Goal: Task Accomplishment & Management: Use online tool/utility

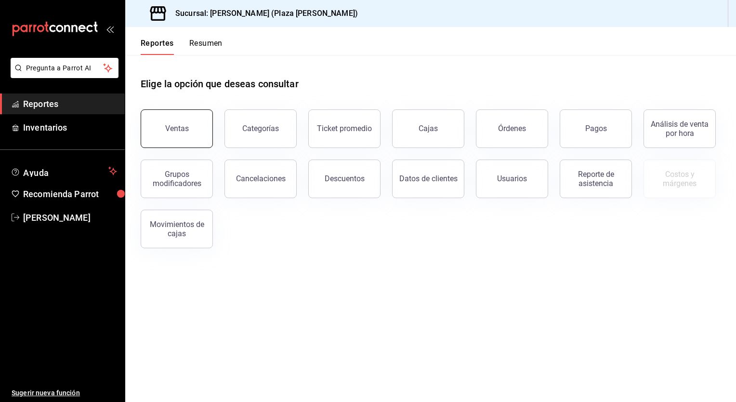
click at [199, 132] on button "Ventas" at bounding box center [177, 128] width 72 height 39
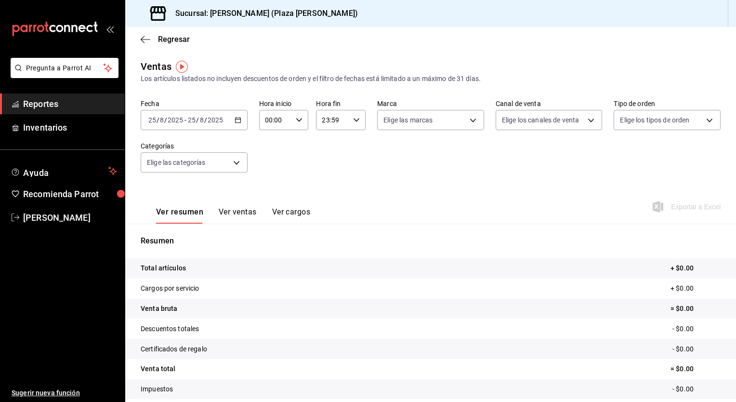
click at [235, 122] on icon "button" at bounding box center [238, 120] width 7 height 7
click at [233, 127] on div "[DATE] [DATE] - [DATE] [DATE]" at bounding box center [194, 120] width 107 height 20
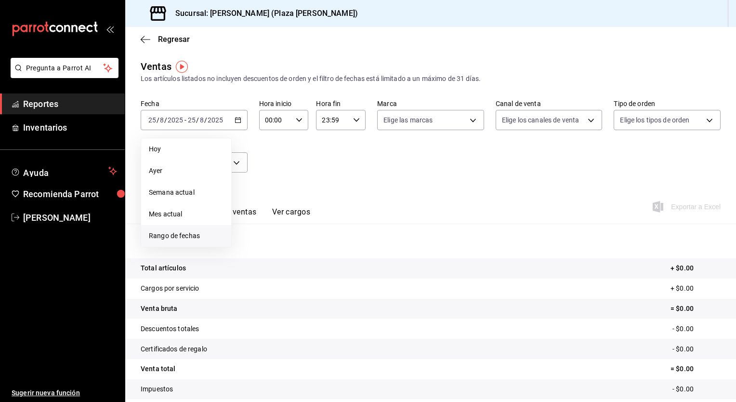
click at [168, 233] on span "Rango de fechas" at bounding box center [186, 236] width 75 height 10
click at [254, 245] on abbr "18" at bounding box center [252, 247] width 6 height 7
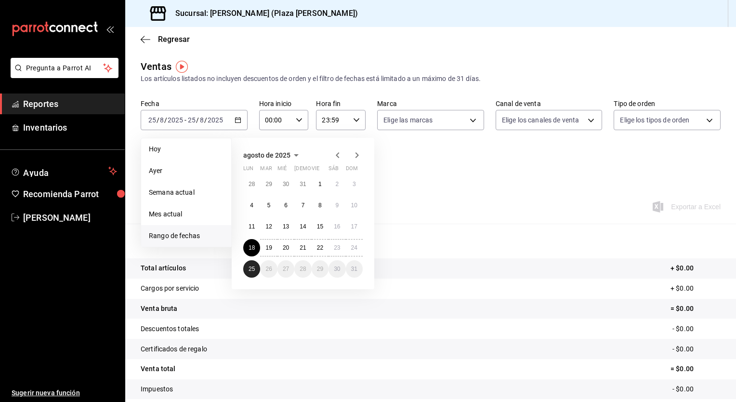
click at [252, 269] on abbr "25" at bounding box center [252, 268] width 6 height 7
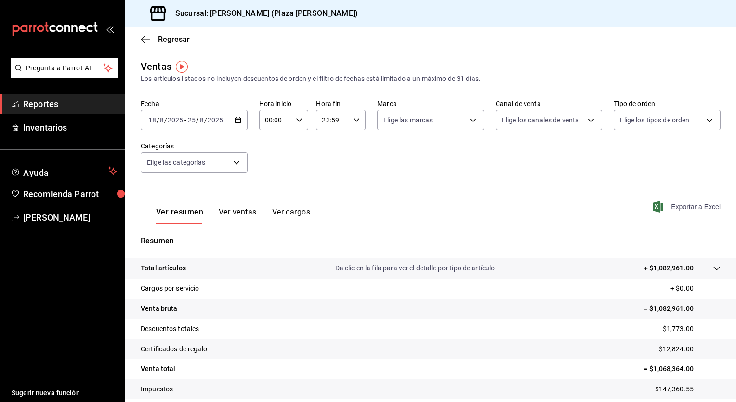
click at [677, 206] on span "Exportar a Excel" at bounding box center [687, 207] width 66 height 12
